Goal: Transaction & Acquisition: Purchase product/service

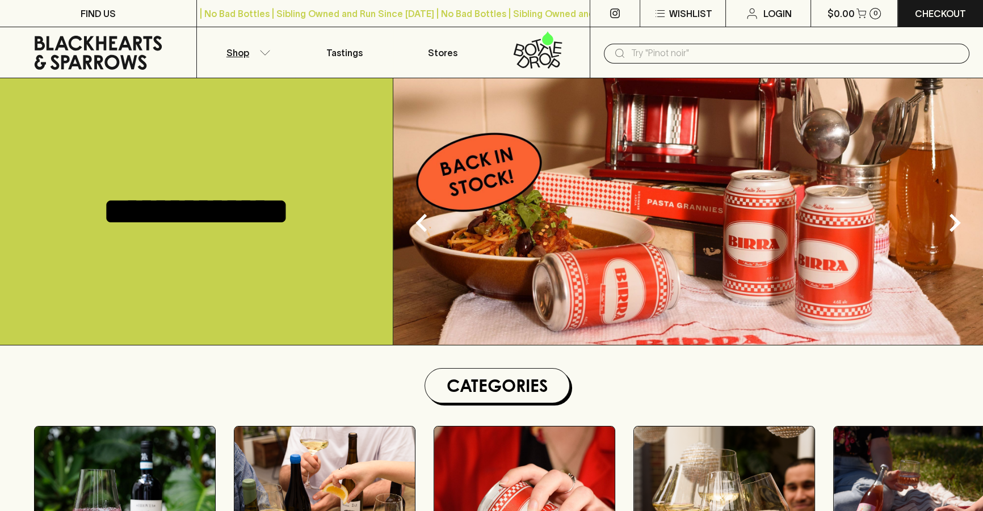
click at [237, 57] on p "Shop" at bounding box center [237, 53] width 23 height 14
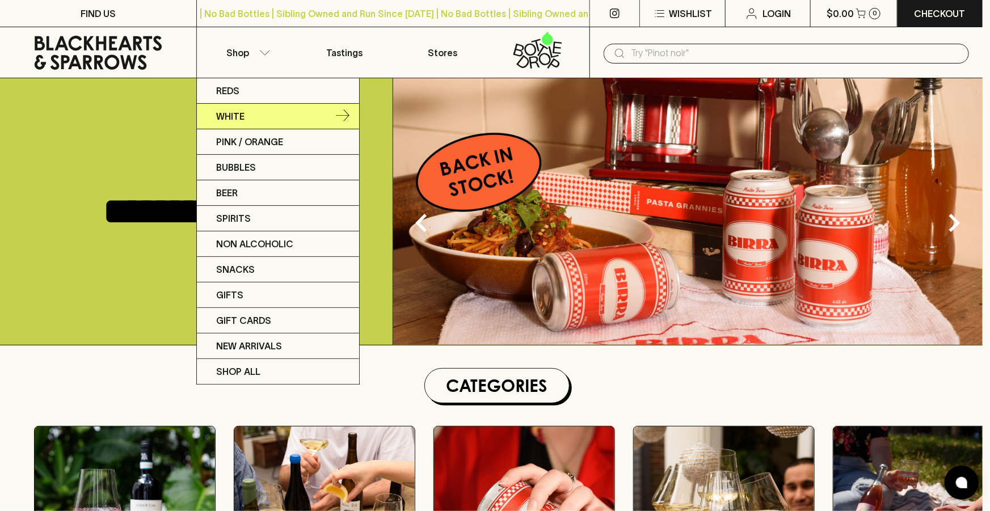
click at [233, 113] on p "White" at bounding box center [230, 117] width 28 height 14
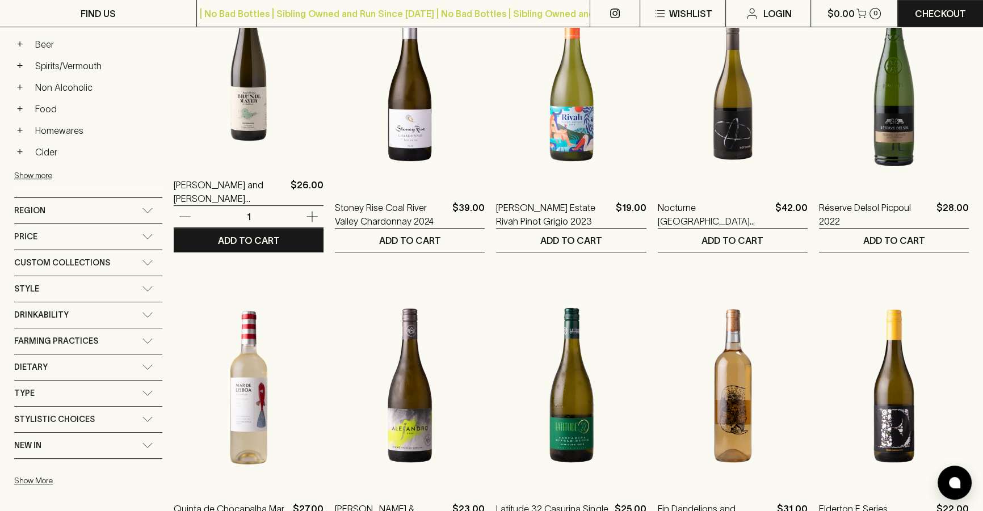
scroll to position [567, 0]
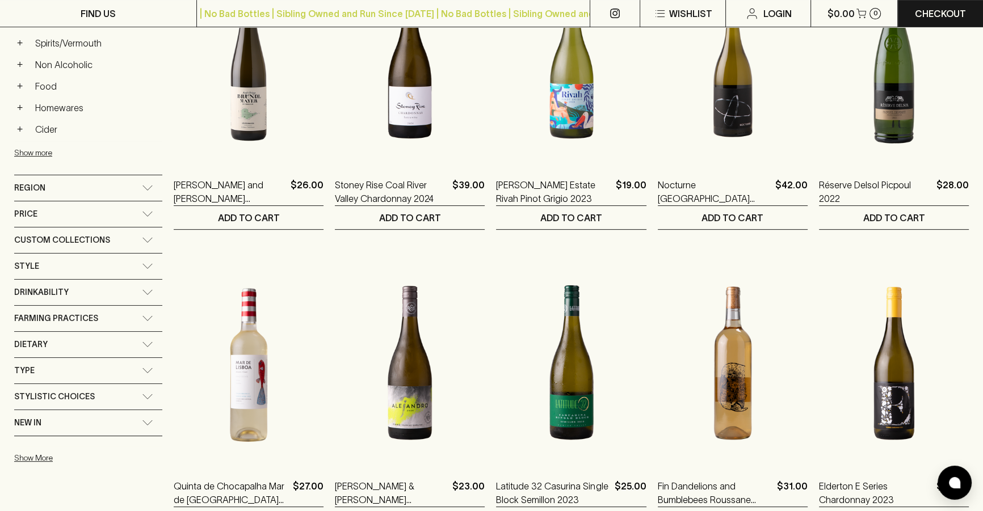
click at [65, 416] on div "New In" at bounding box center [78, 423] width 128 height 14
click at [24, 448] on input "New In" at bounding box center [19, 448] width 11 height 11
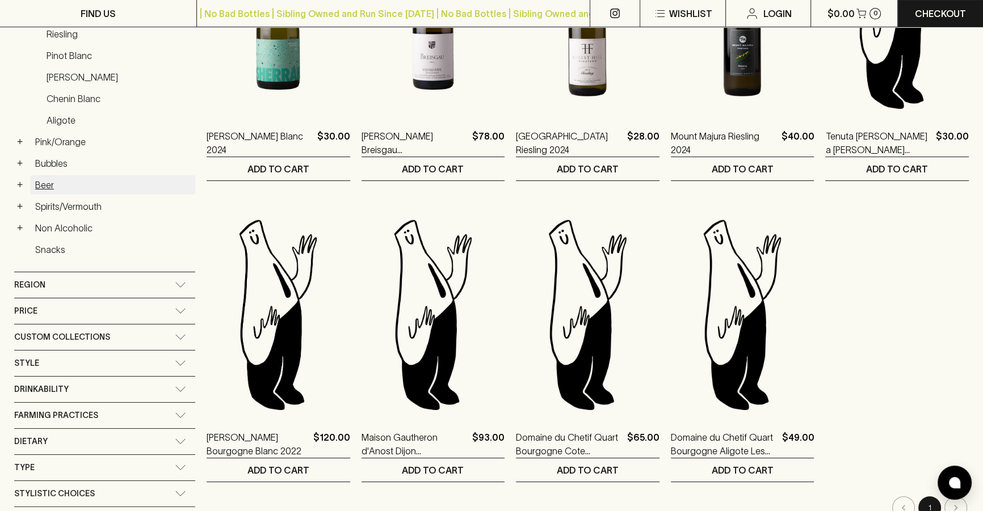
scroll to position [103, 0]
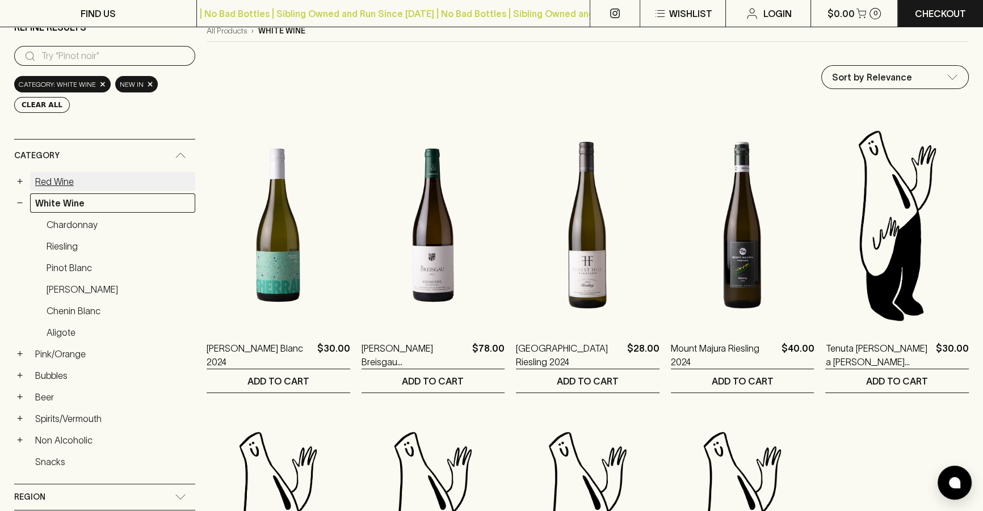
click at [47, 178] on link "Red Wine" at bounding box center [112, 181] width 165 height 19
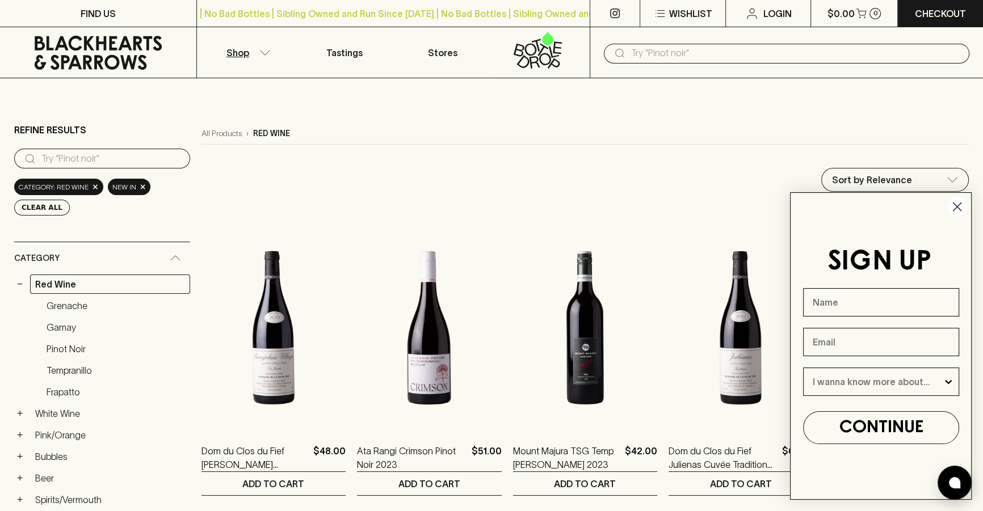
click at [955, 207] on circle "Close dialog" at bounding box center [957, 206] width 19 height 19
